Goal: Task Accomplishment & Management: Manage account settings

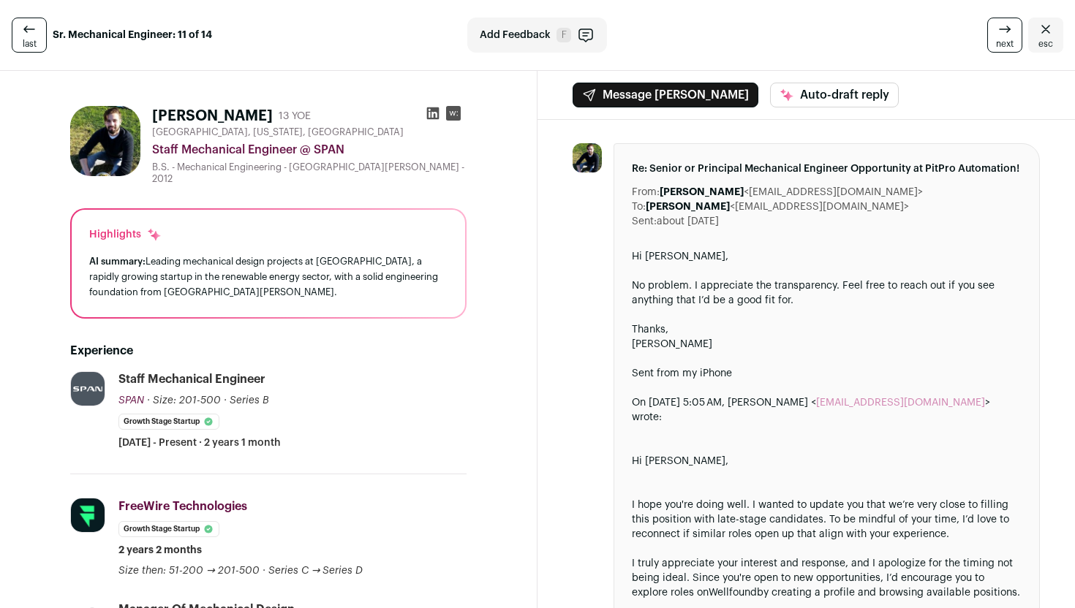
click at [1044, 25] on icon "Close" at bounding box center [1046, 29] width 18 height 18
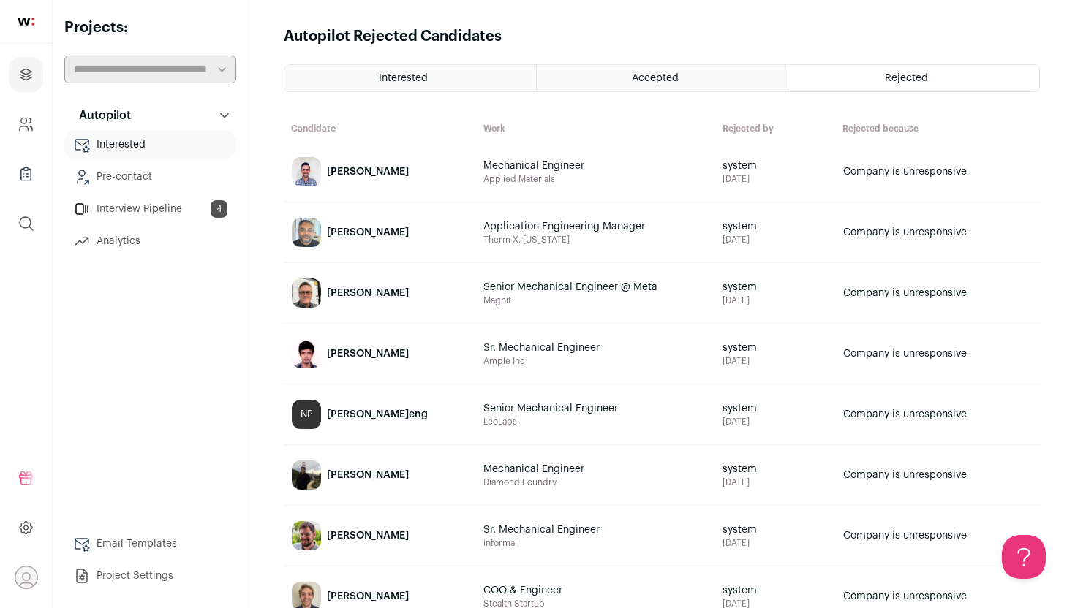
click at [141, 208] on link "Interview Pipeline 4" at bounding box center [150, 208] width 172 height 29
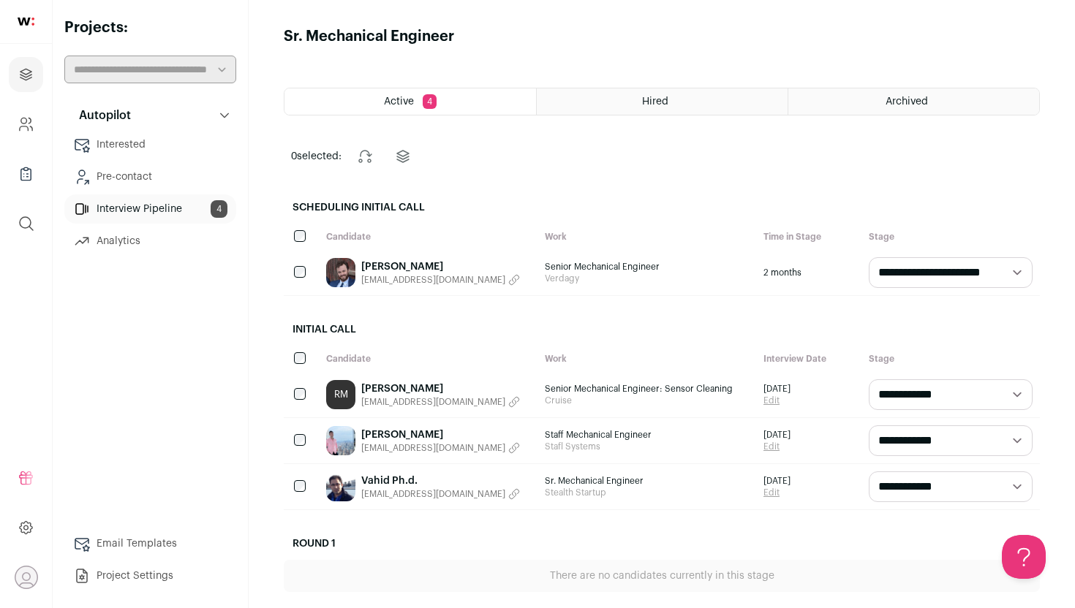
click at [614, 91] on div "Hired" at bounding box center [662, 101] width 251 height 26
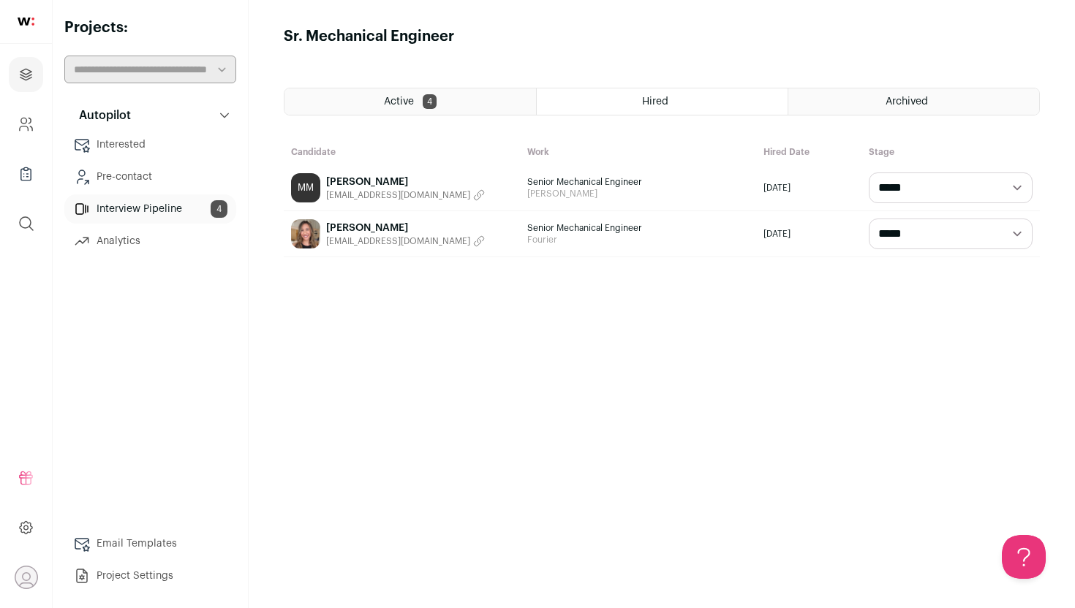
click at [820, 103] on div "Archived" at bounding box center [913, 101] width 251 height 26
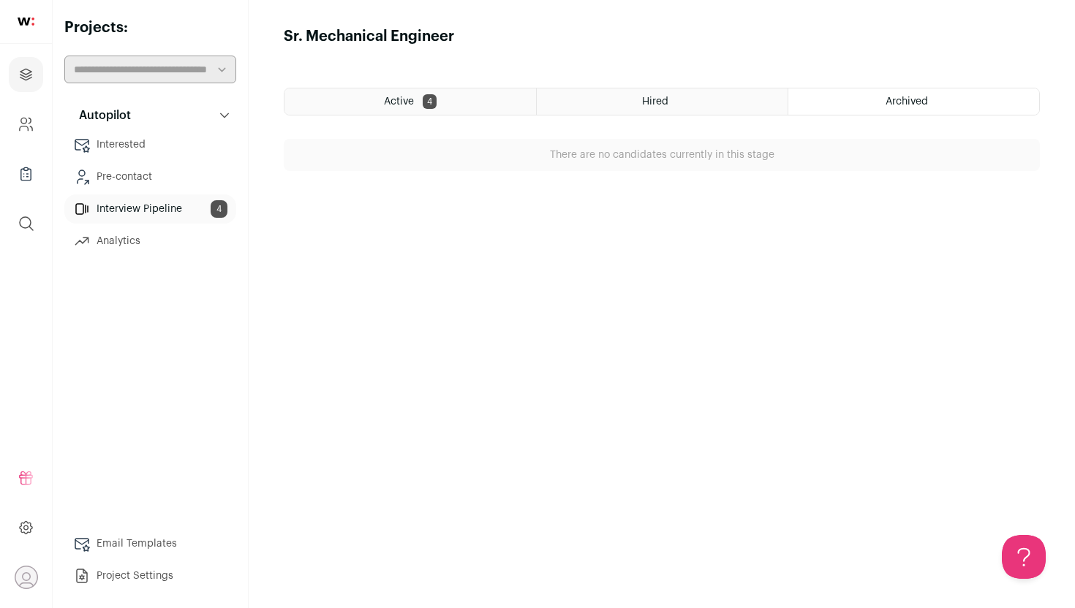
click at [135, 153] on link "Interested" at bounding box center [150, 144] width 172 height 29
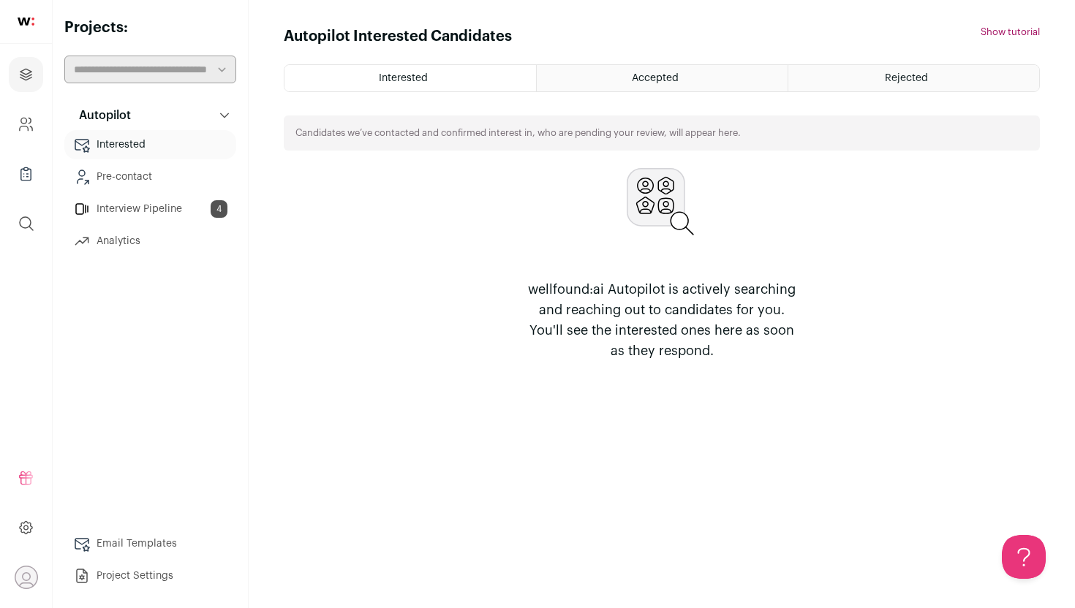
click at [124, 107] on p "Autopilot" at bounding box center [100, 116] width 61 height 18
click at [0, 0] on p "Autopilot" at bounding box center [0, 0] width 0 height 0
click at [124, 107] on p "Autopilot" at bounding box center [100, 116] width 61 height 18
click at [91, 31] on h2 "Projects:" at bounding box center [150, 28] width 172 height 20
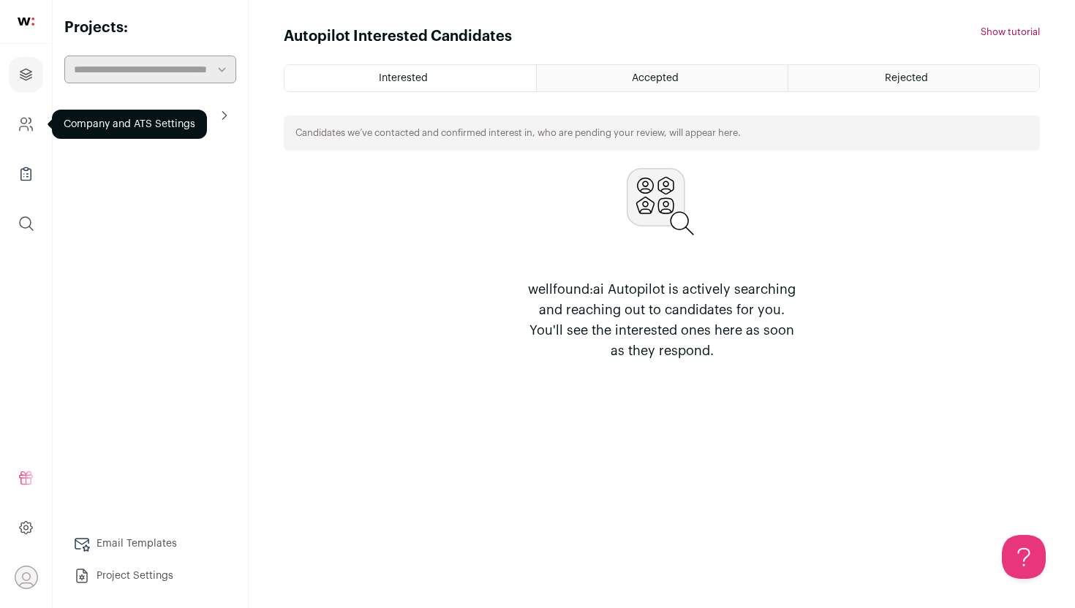
click at [29, 123] on icon "Company and ATS Settings" at bounding box center [30, 120] width 2 height 5
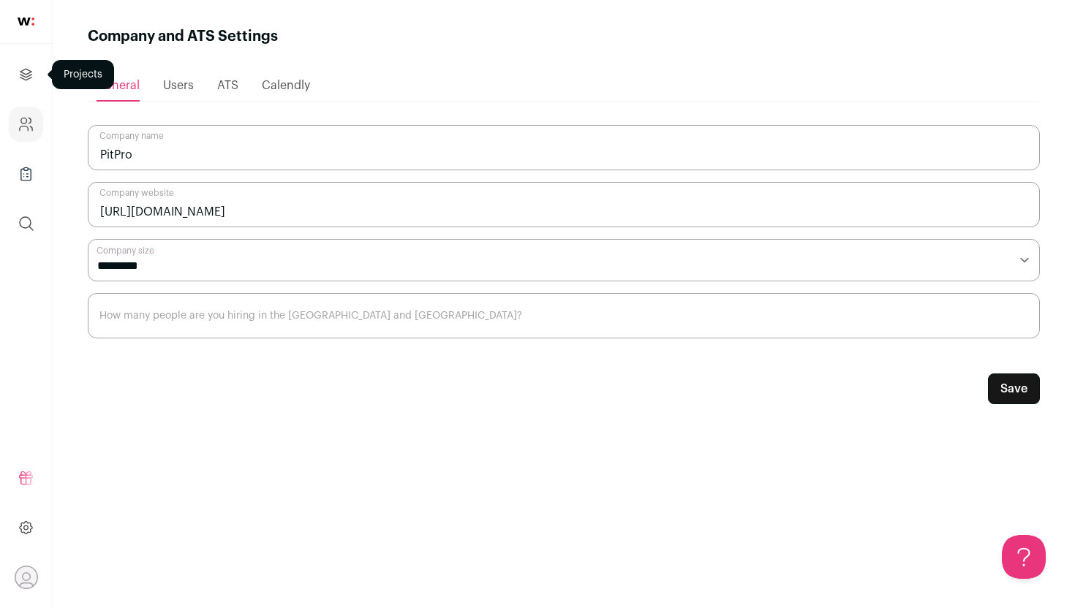
click at [30, 69] on icon "Projects" at bounding box center [26, 75] width 17 height 18
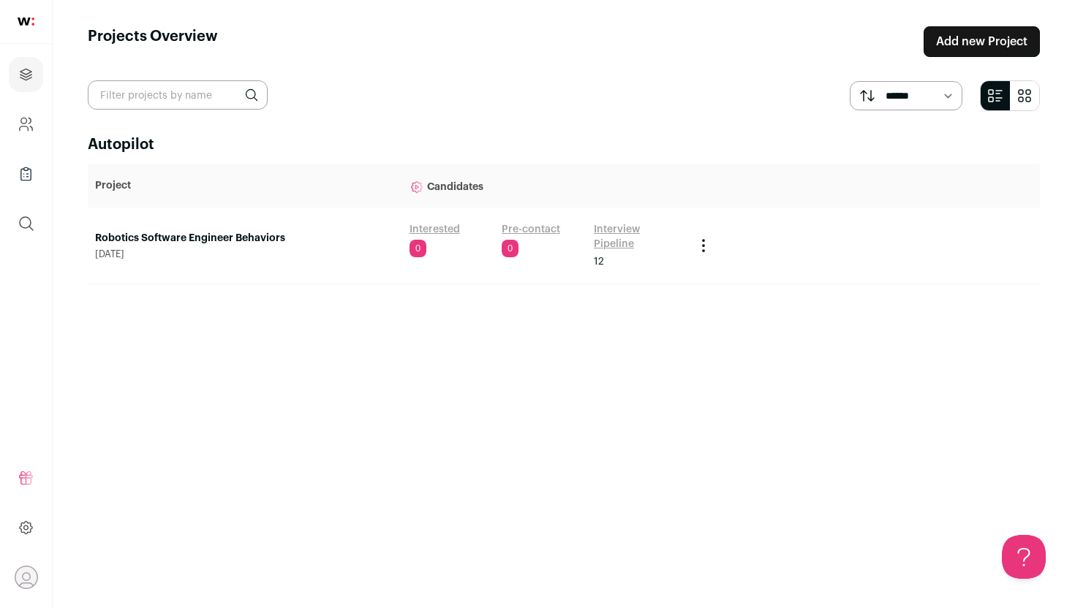
click at [191, 238] on link "Robotics Software Engineer Behaviors" at bounding box center [245, 238] width 300 height 15
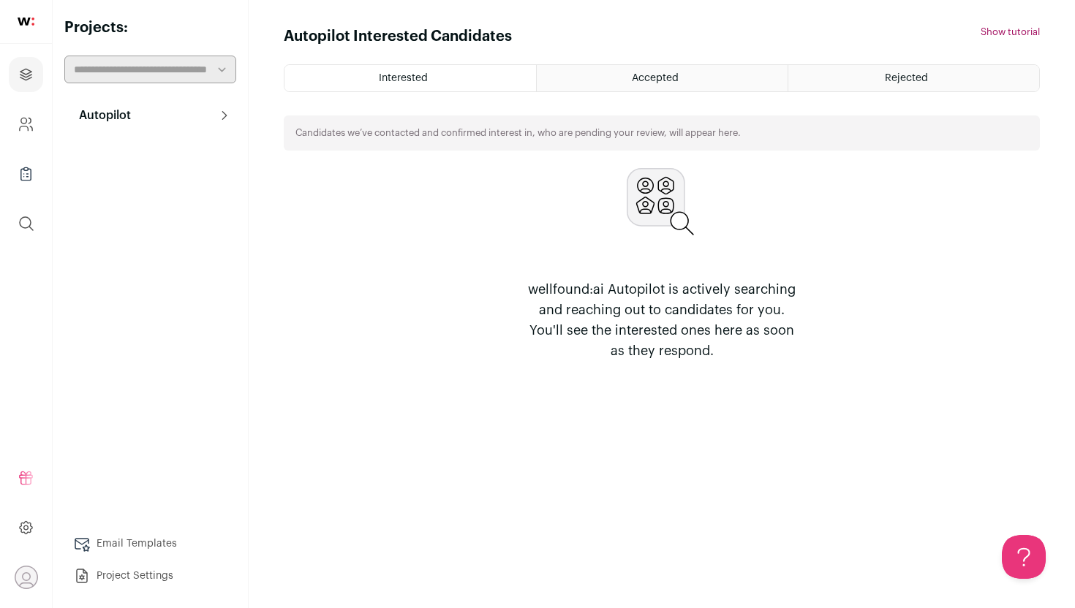
click at [214, 124] on button "Autopilot" at bounding box center [150, 115] width 172 height 29
click at [162, 203] on link "Interview Pipeline 12" at bounding box center [150, 208] width 172 height 29
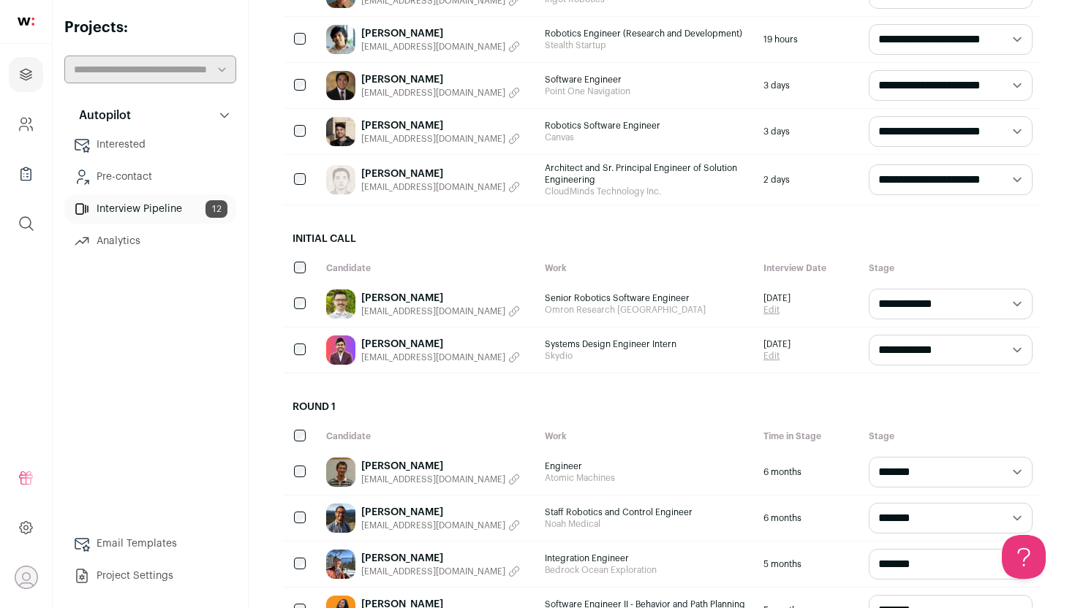
scroll to position [324, 0]
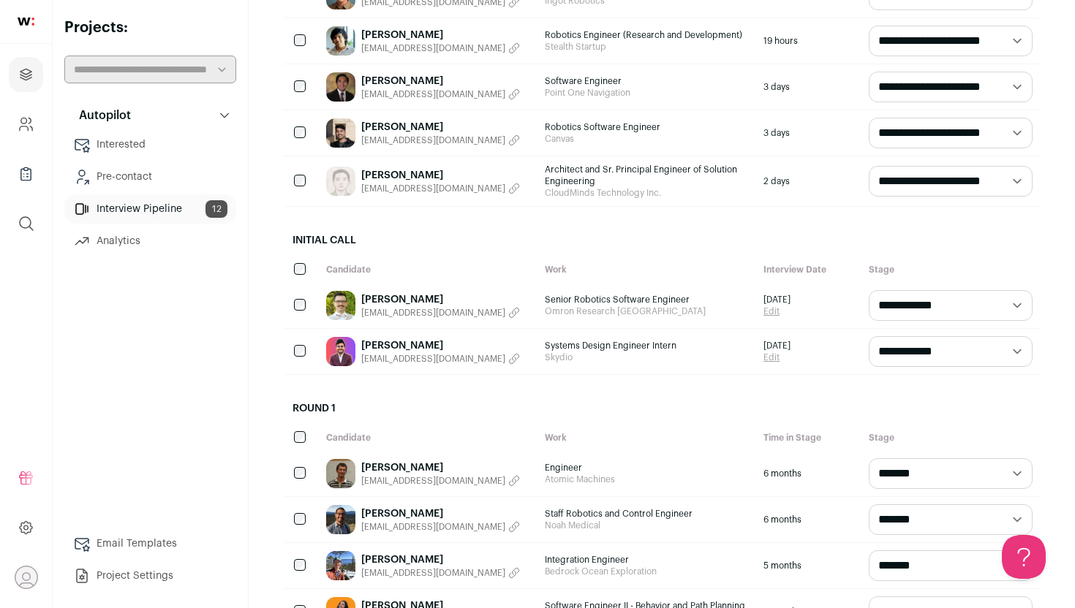
click at [396, 296] on link "[PERSON_NAME]" at bounding box center [440, 299] width 159 height 15
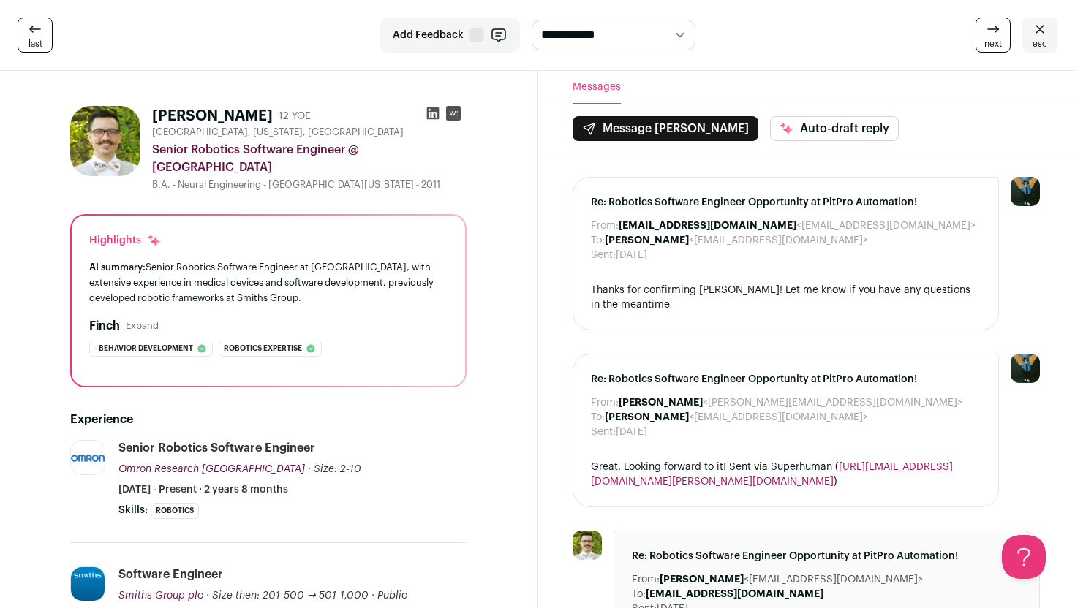
click at [434, 118] on icon at bounding box center [433, 113] width 12 height 12
click at [450, 118] on rect at bounding box center [453, 113] width 15 height 15
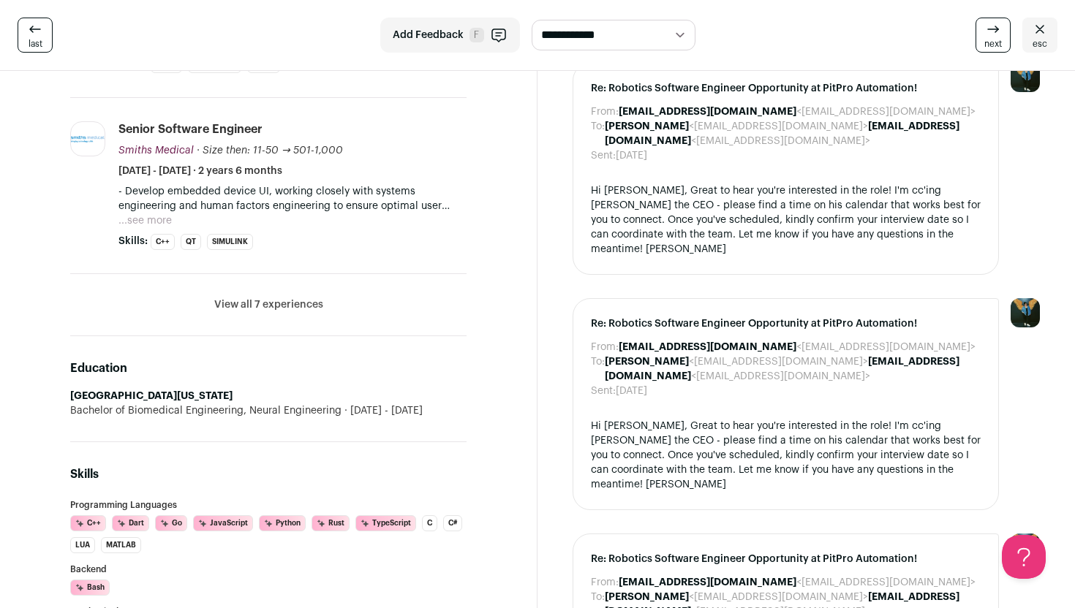
scroll to position [670, 0]
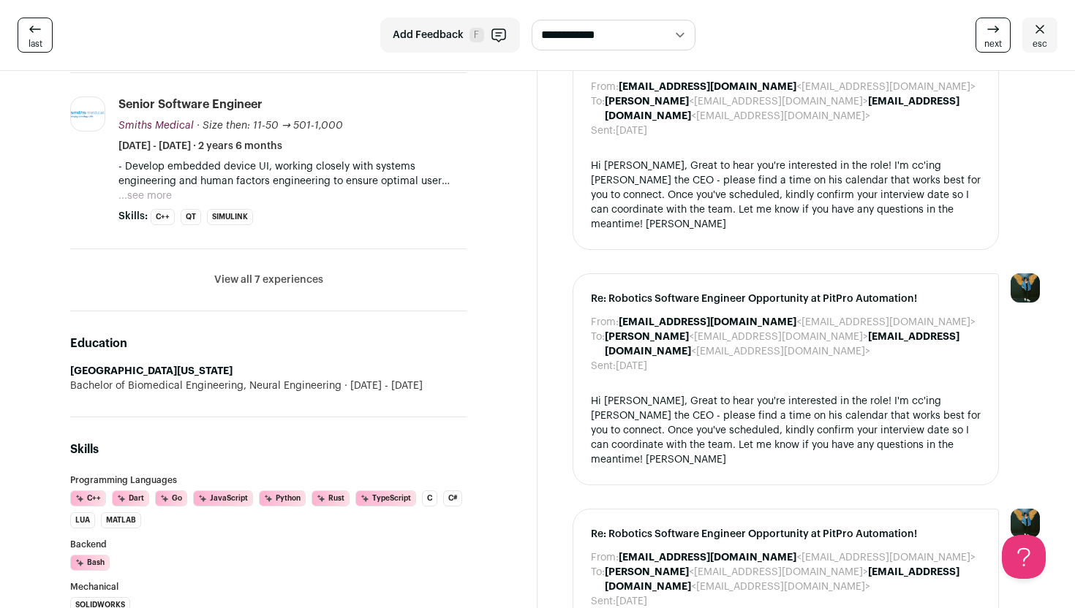
click at [284, 289] on li "View all 7 experiences View less" at bounding box center [268, 280] width 396 height 62
click at [283, 280] on button "View all 7 experiences" at bounding box center [268, 280] width 109 height 15
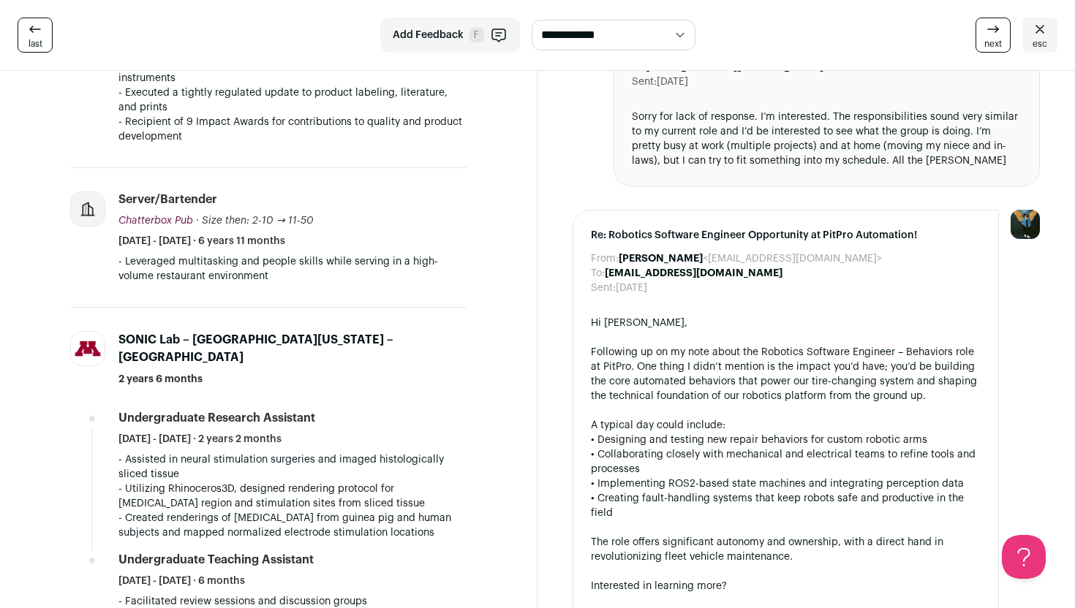
scroll to position [1409, 0]
